Goal: Book appointment/travel/reservation

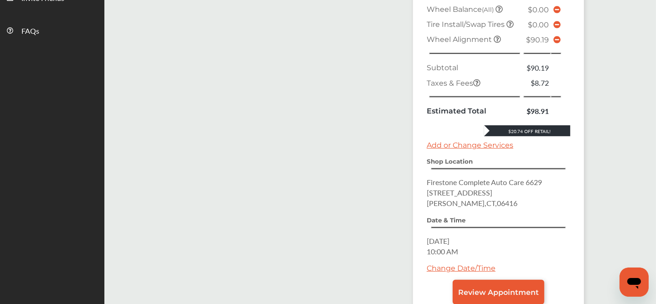
scroll to position [342, 0]
click at [556, 36] on icon at bounding box center [556, 39] width 7 height 7
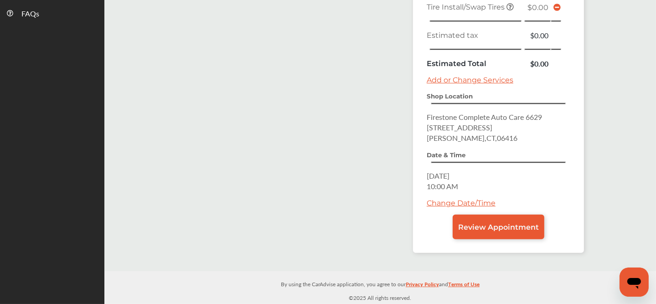
scroll to position [354, 0]
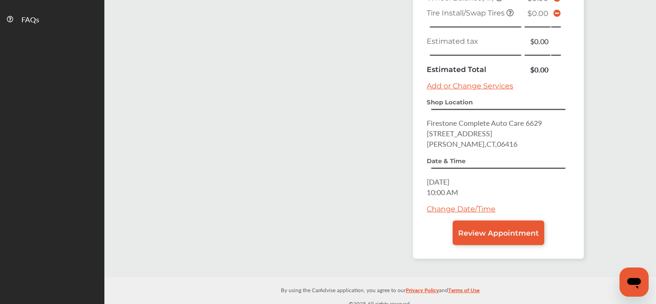
click at [498, 221] on link "Review Appointment" at bounding box center [498, 233] width 92 height 25
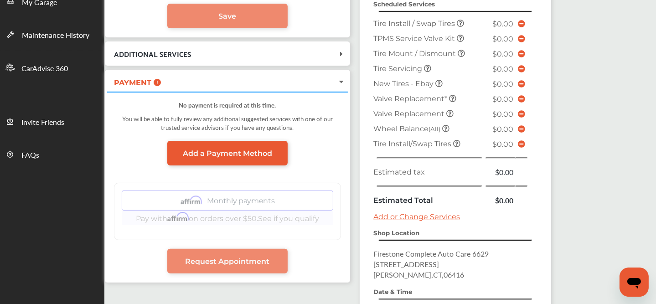
scroll to position [100, 0]
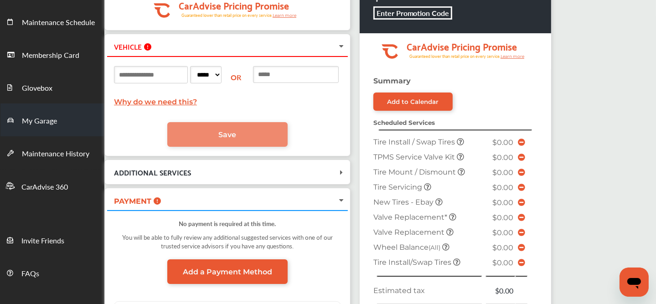
click at [41, 120] on span "My Garage" at bounding box center [39, 121] width 35 height 12
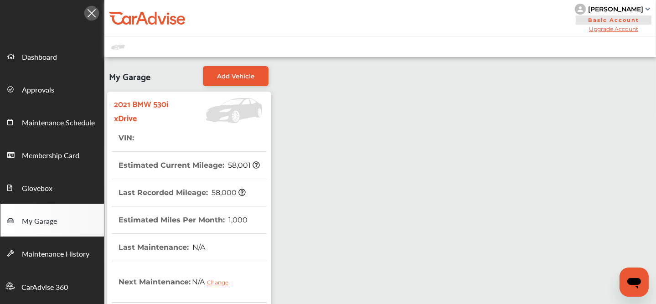
click at [170, 199] on th "Last Recorded Mileage : 58,000" at bounding box center [181, 192] width 127 height 27
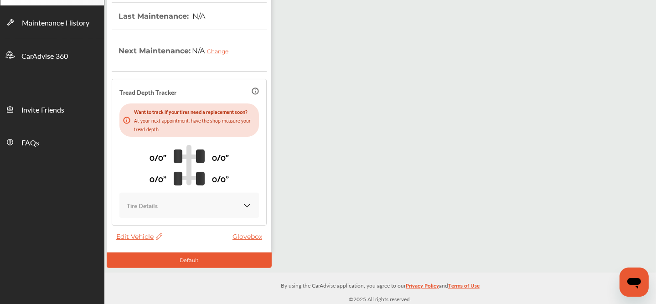
click at [134, 239] on span "Edit Vehicle" at bounding box center [139, 236] width 46 height 8
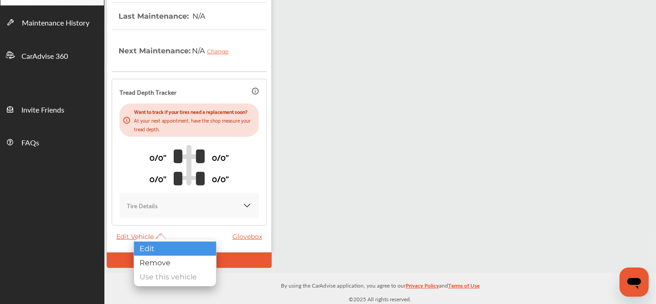
click at [164, 246] on div "Edit" at bounding box center [175, 248] width 82 height 14
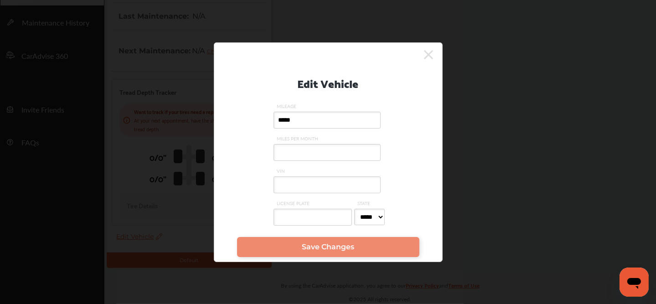
click at [326, 131] on label "MILEAGE *****" at bounding box center [327, 119] width 109 height 32
click at [326, 128] on input "*****" at bounding box center [326, 120] width 107 height 17
click at [299, 182] on input "VIN" at bounding box center [326, 184] width 107 height 17
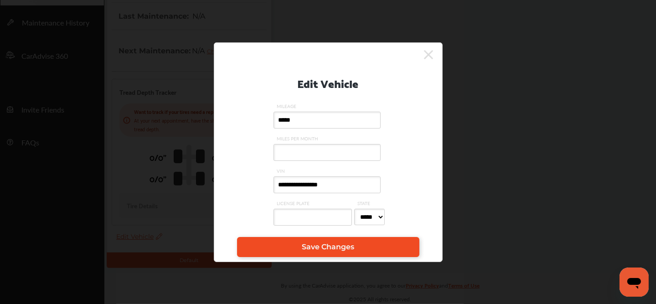
type input "**********"
click at [295, 250] on link "Save Changes" at bounding box center [328, 247] width 182 height 20
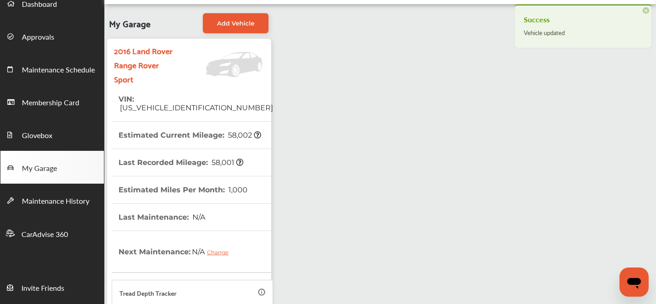
scroll to position [65, 0]
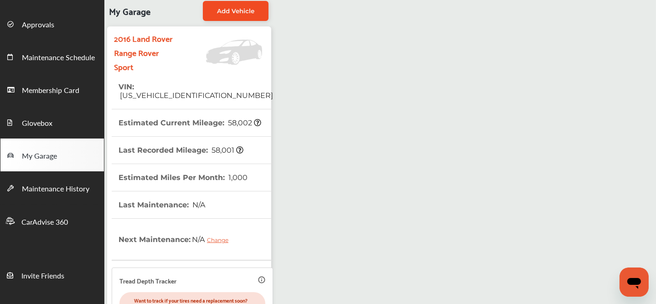
click at [235, 12] on span "Add Vehicle" at bounding box center [235, 10] width 37 height 7
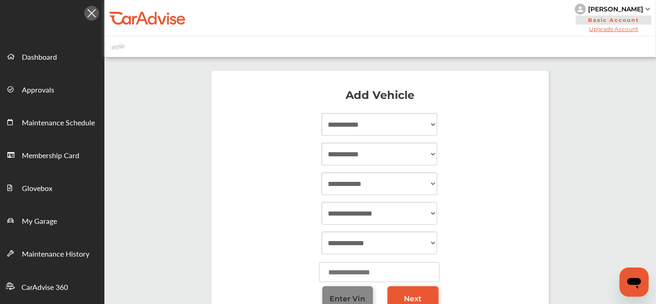
click at [344, 298] on span "Enter Vin" at bounding box center [347, 298] width 36 height 9
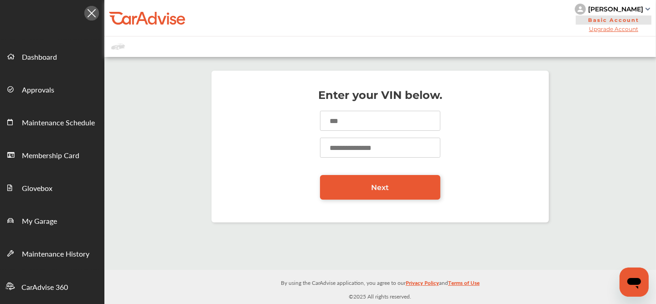
click at [351, 122] on input at bounding box center [380, 121] width 120 height 20
type input "**********"
click at [335, 147] on input "number" at bounding box center [380, 148] width 120 height 20
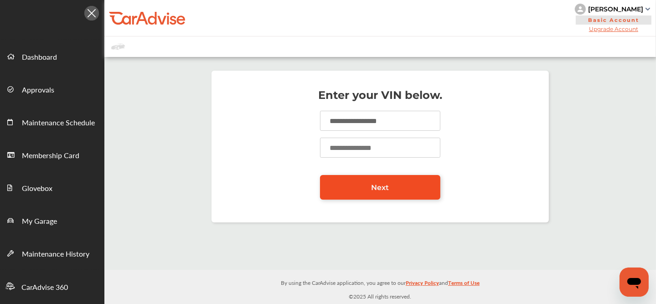
type input "*****"
click at [361, 187] on link "Next" at bounding box center [380, 187] width 120 height 25
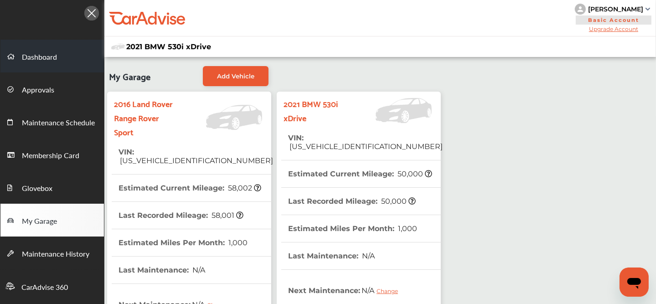
click at [41, 53] on span "Dashboard" at bounding box center [39, 57] width 35 height 12
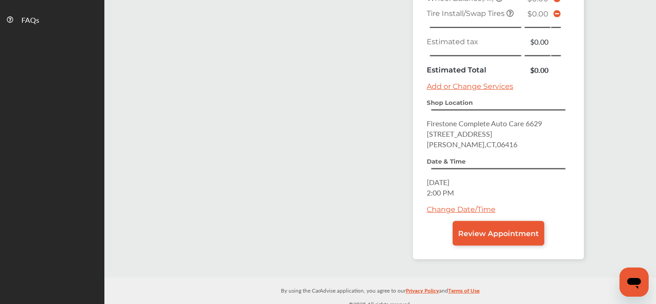
scroll to position [353, 0]
click at [508, 221] on link "Review Appointment" at bounding box center [498, 233] width 92 height 25
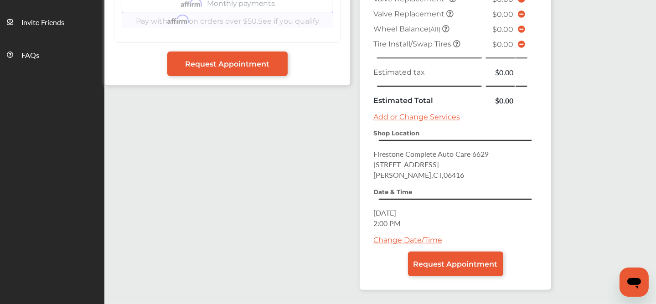
scroll to position [344, 0]
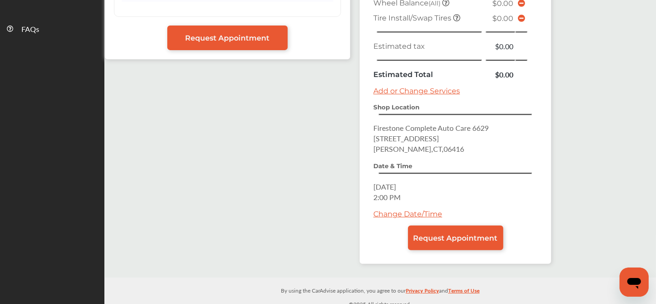
click at [389, 218] on div "Change Date/Time" at bounding box center [455, 218] width 164 height 16
click at [385, 210] on link "Change Date/Time" at bounding box center [407, 214] width 69 height 9
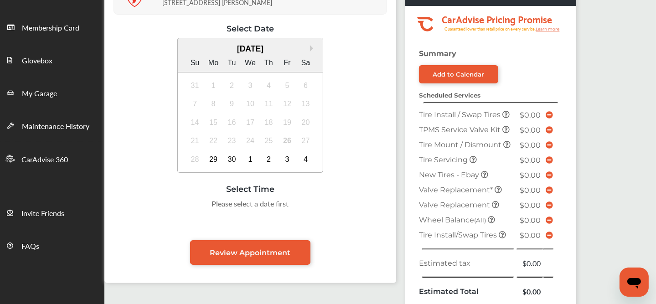
scroll to position [128, 0]
click at [302, 157] on div "4" at bounding box center [305, 159] width 15 height 15
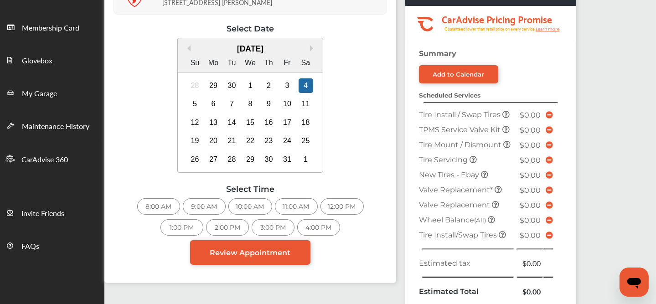
click at [253, 205] on div "10:00 AM" at bounding box center [250, 206] width 44 height 16
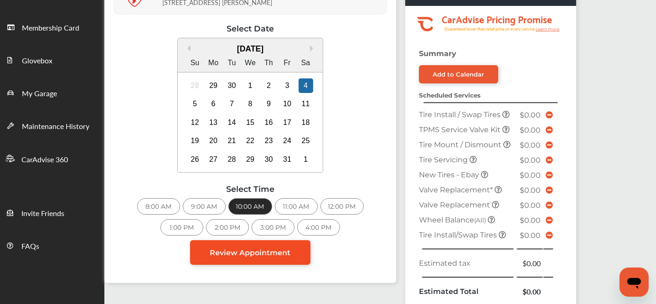
click at [263, 256] on span "Review Appointment" at bounding box center [250, 252] width 81 height 9
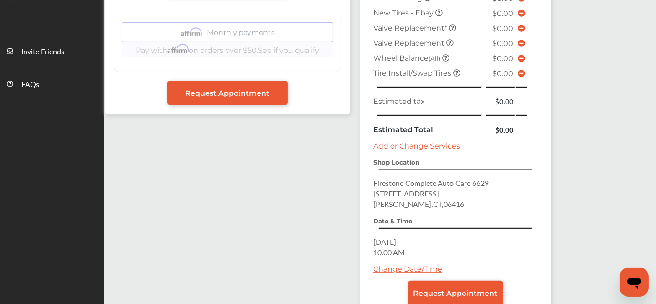
scroll to position [344, 0]
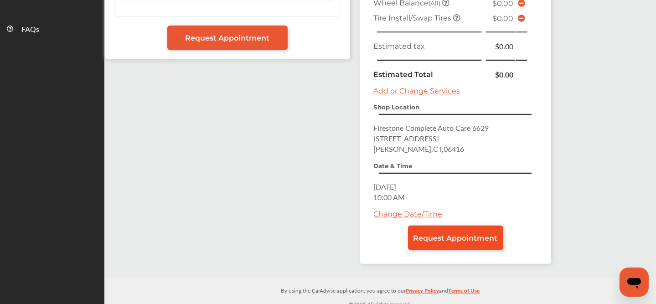
click at [445, 240] on link "Request Appointment" at bounding box center [455, 238] width 95 height 25
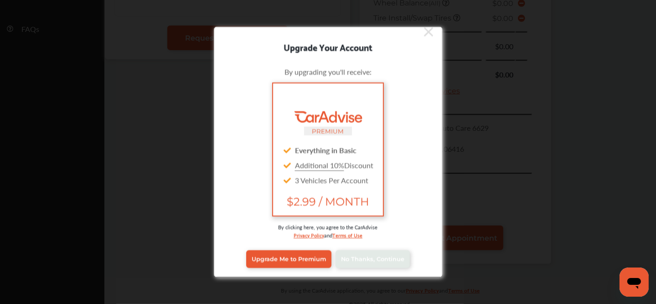
scroll to position [6, 0]
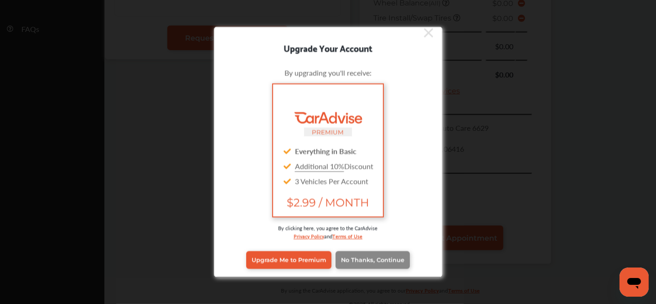
click at [352, 257] on span "No Thanks, Continue" at bounding box center [372, 260] width 63 height 7
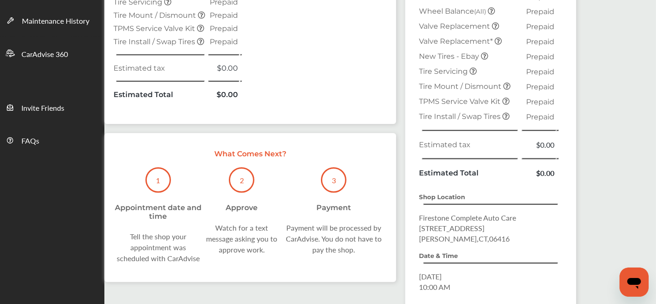
scroll to position [233, 0]
click at [88, 184] on ul "Dashboard Approvals Maintenance Schedule Membership Card Glovebox My Garage Mai…" at bounding box center [40, 95] width 127 height 590
